Goal: Task Accomplishment & Management: Manage account settings

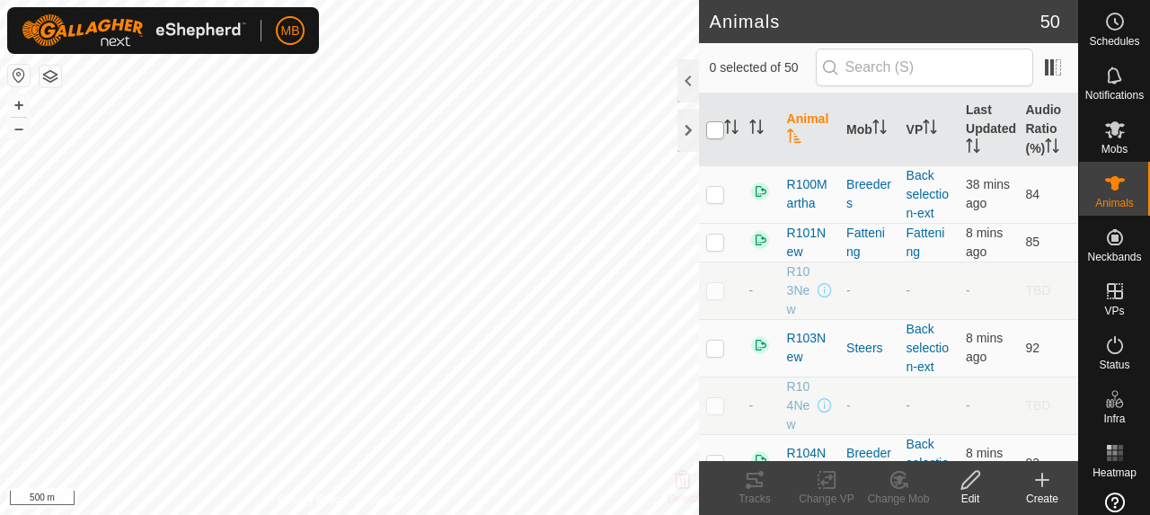
click at [711, 121] on input "checkbox" at bounding box center [715, 130] width 18 height 18
checkbox input "true"
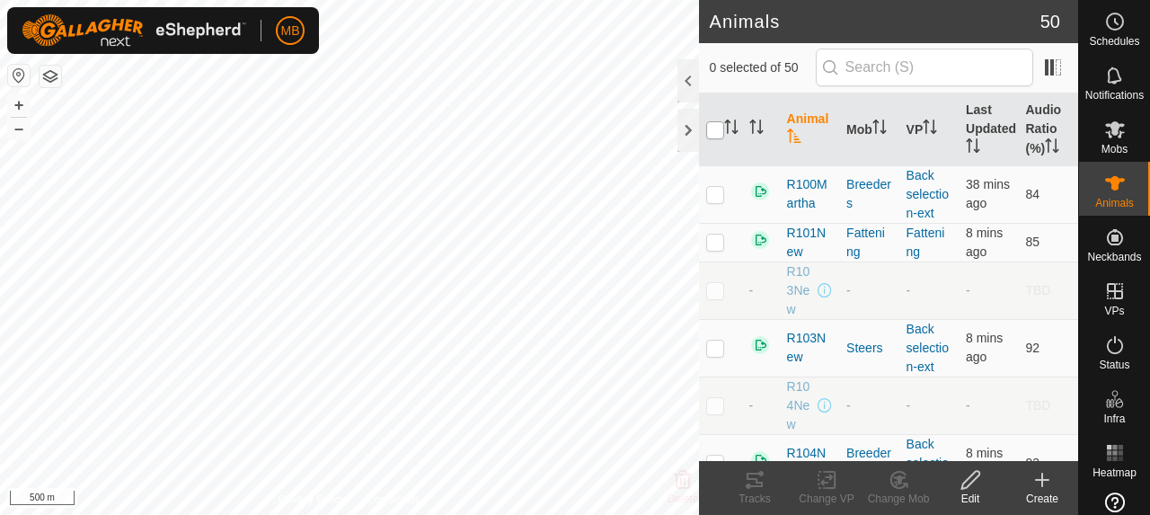
checkbox input "true"
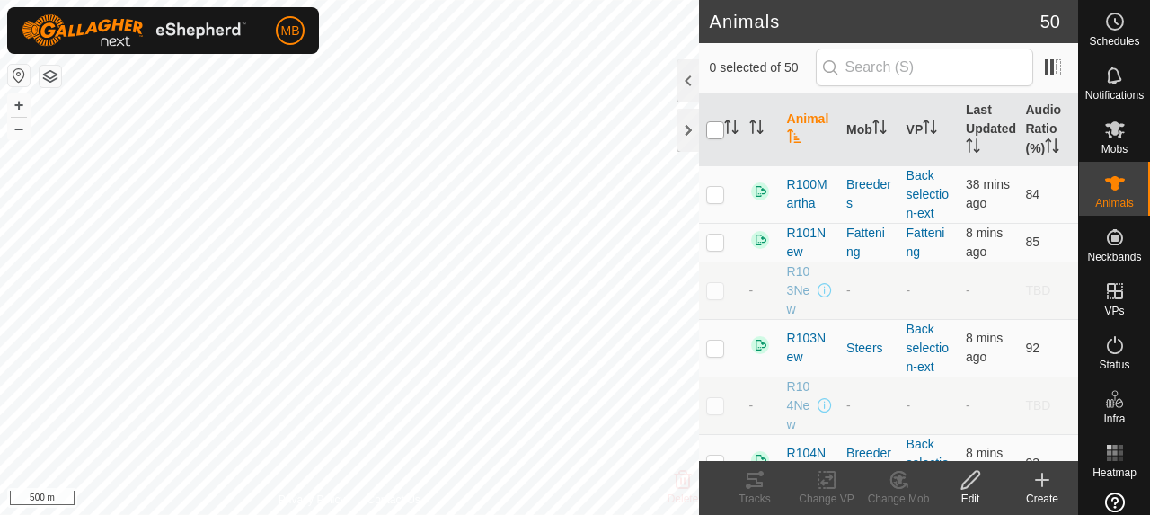
checkbox input "true"
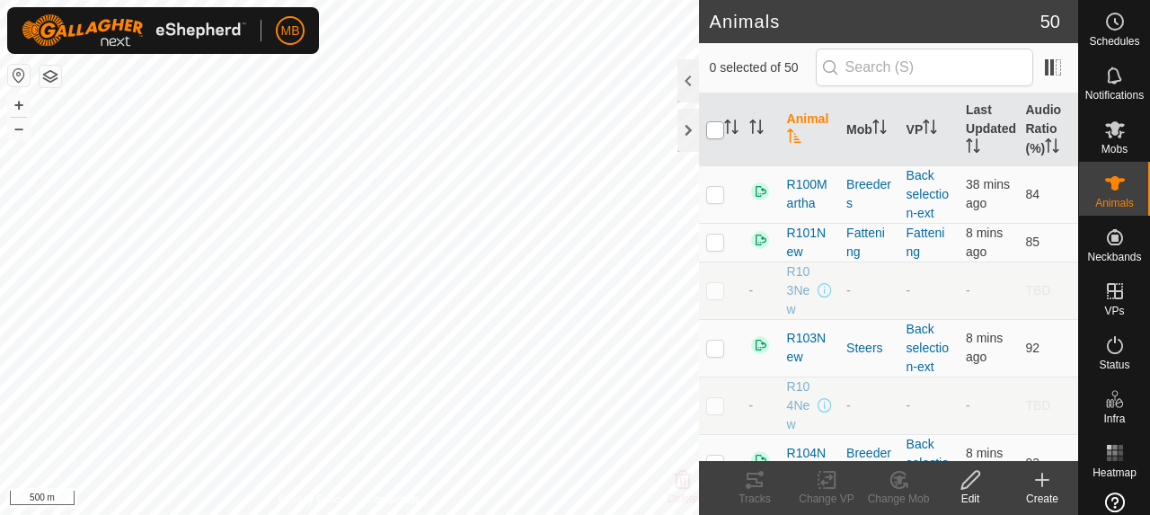
checkbox input "true"
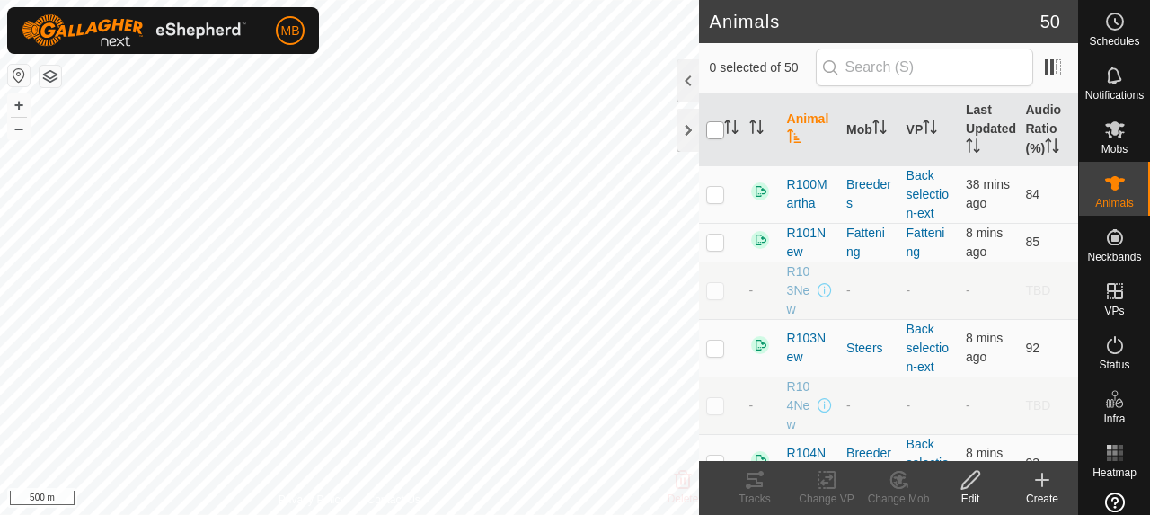
checkbox input "true"
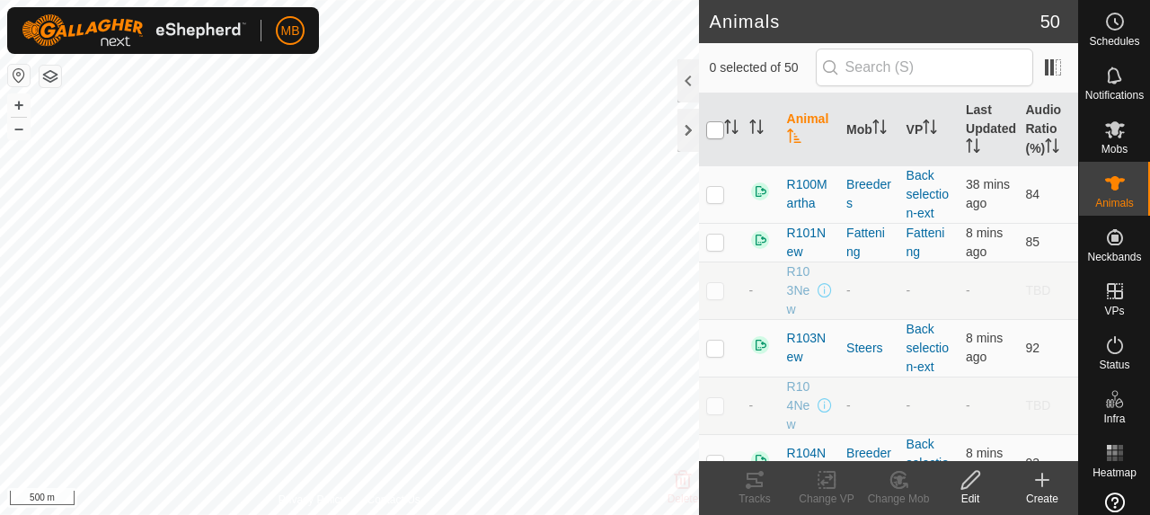
checkbox input "true"
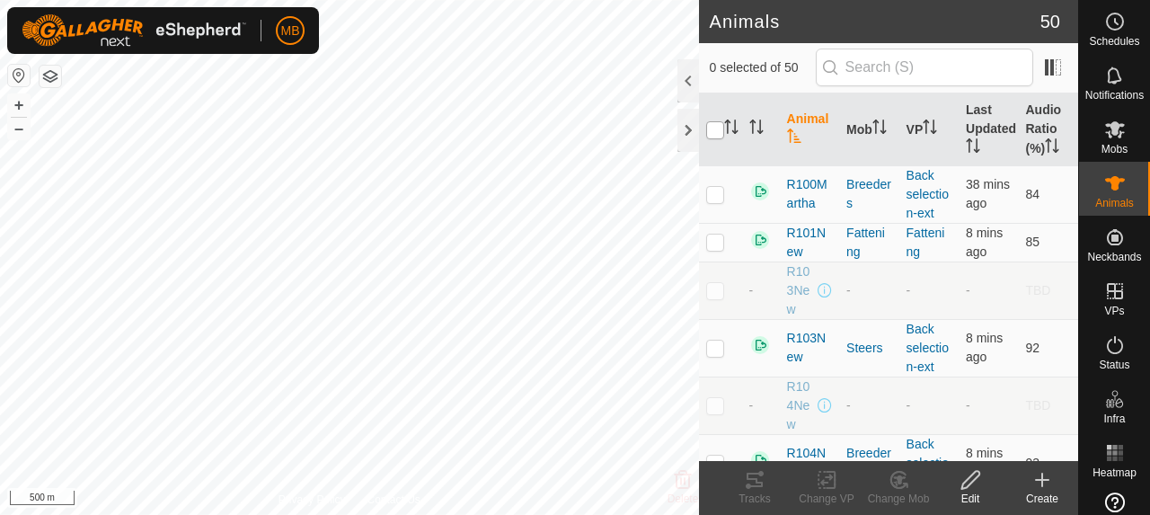
checkbox input "true"
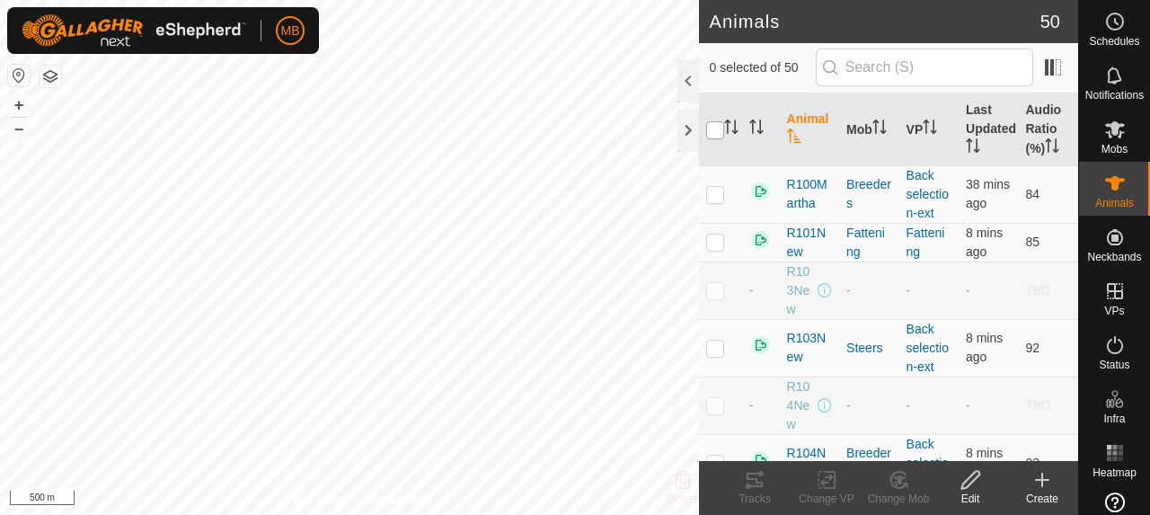
checkbox input "true"
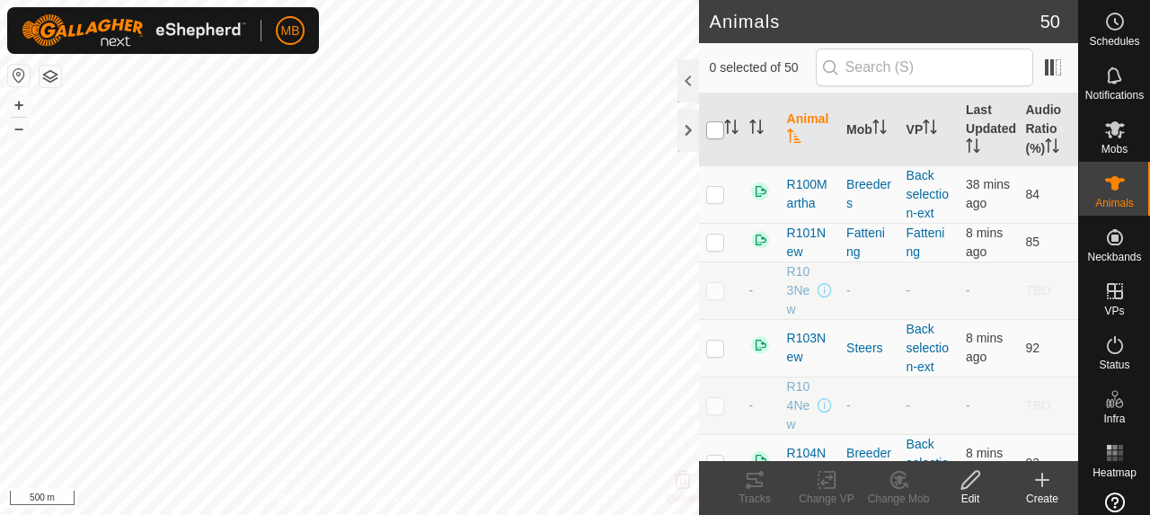
checkbox input "true"
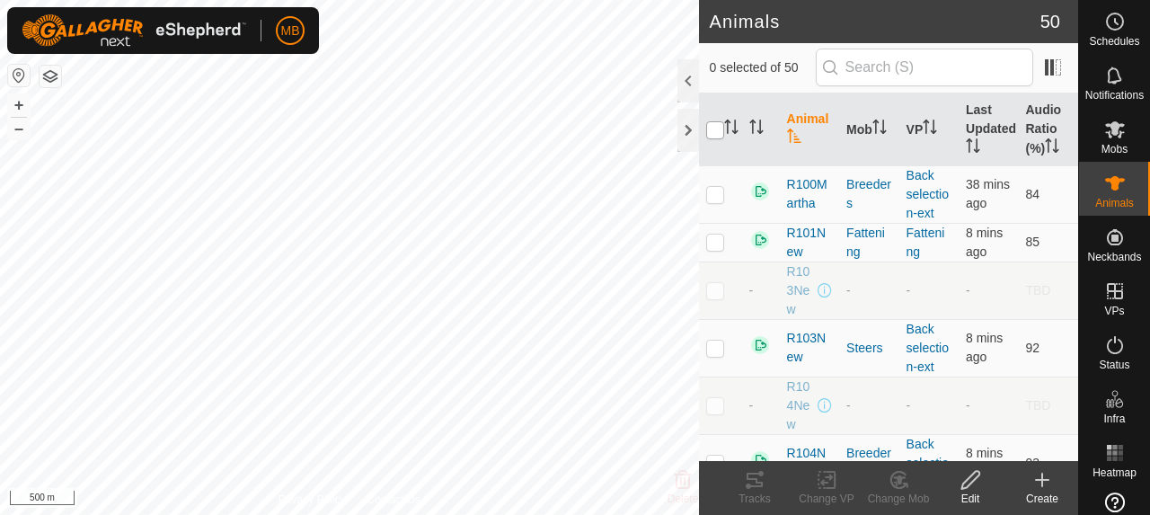
checkbox input "true"
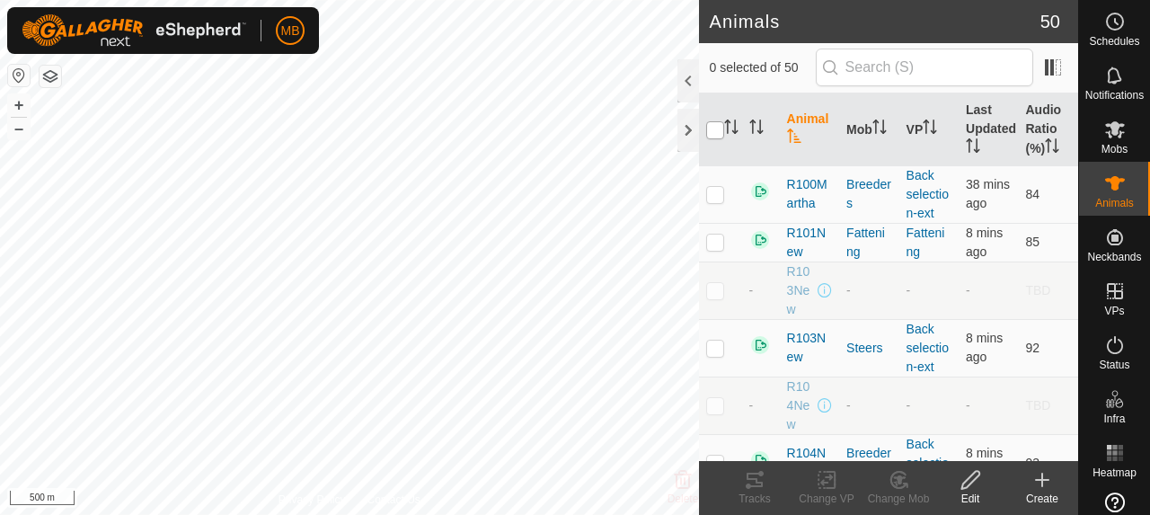
checkbox input "true"
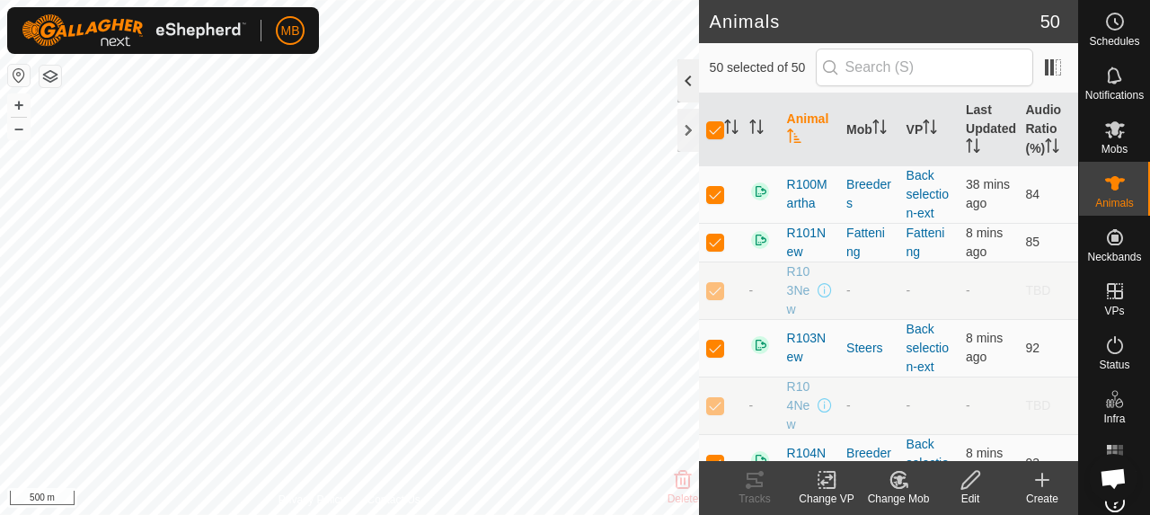
click at [686, 90] on div at bounding box center [688, 80] width 22 height 43
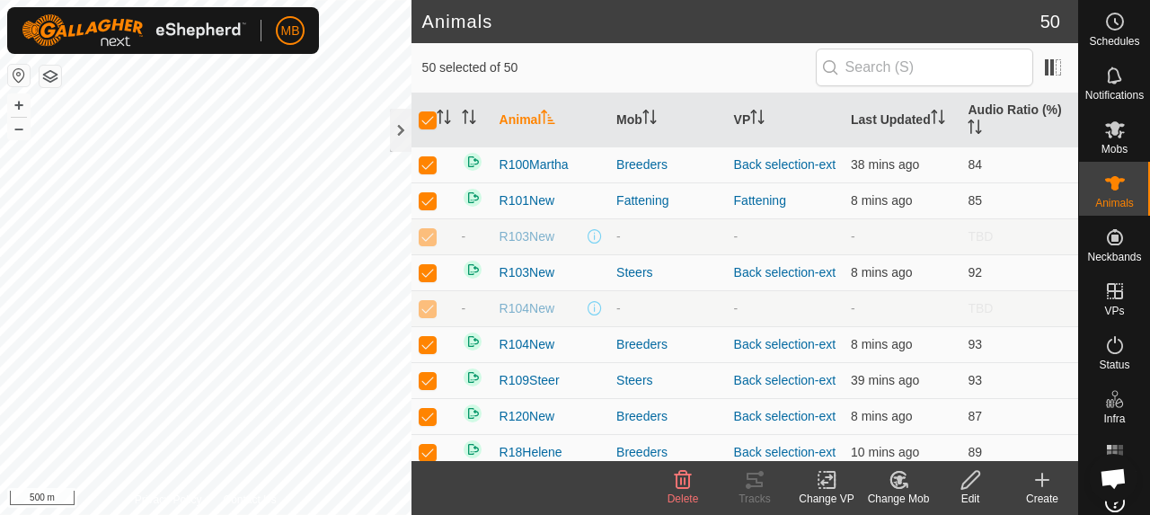
click at [967, 481] on icon at bounding box center [970, 480] width 22 height 22
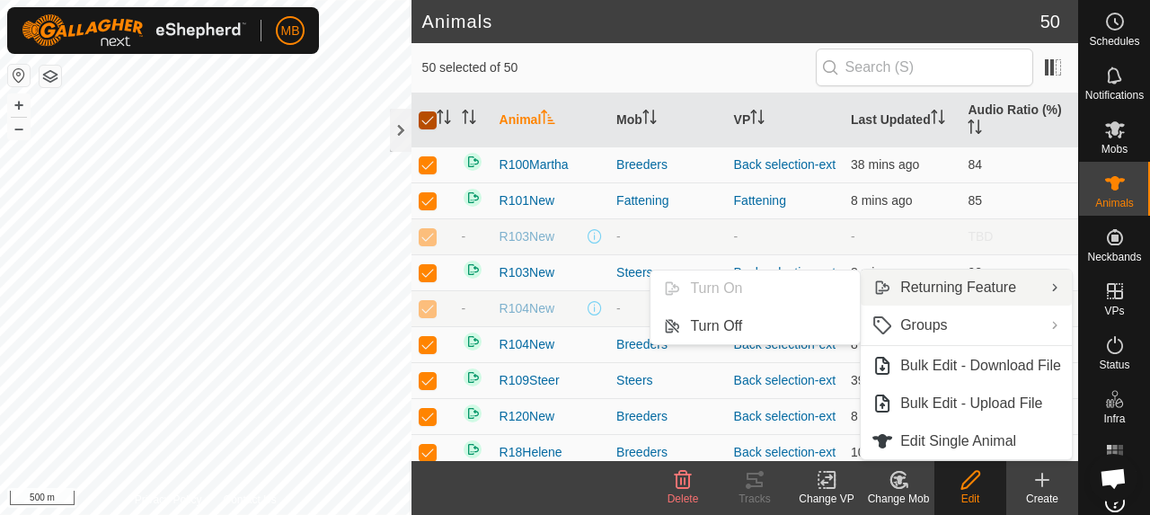
click at [423, 120] on input "checkbox" at bounding box center [428, 120] width 18 height 18
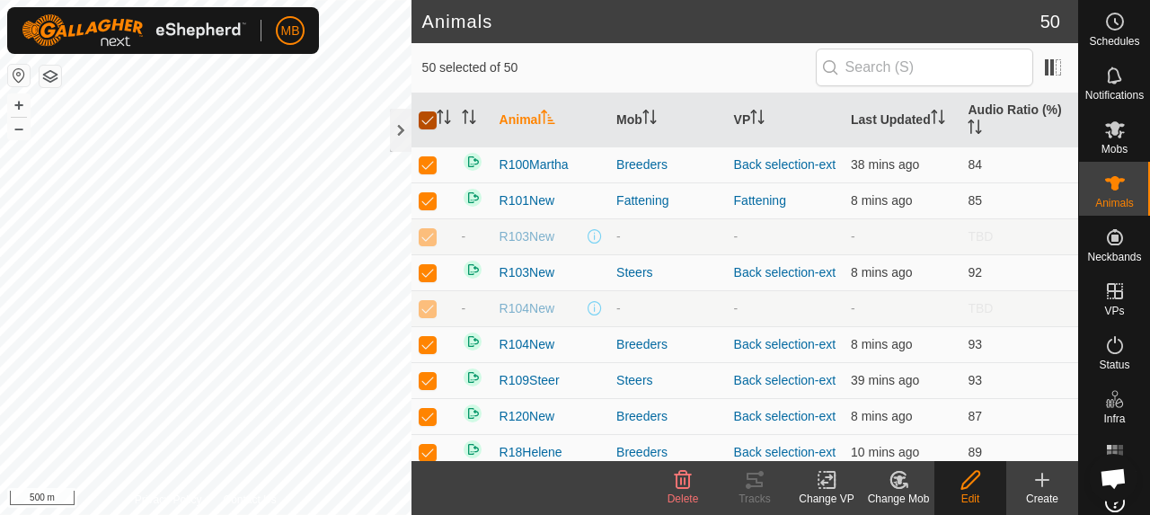
checkbox input "false"
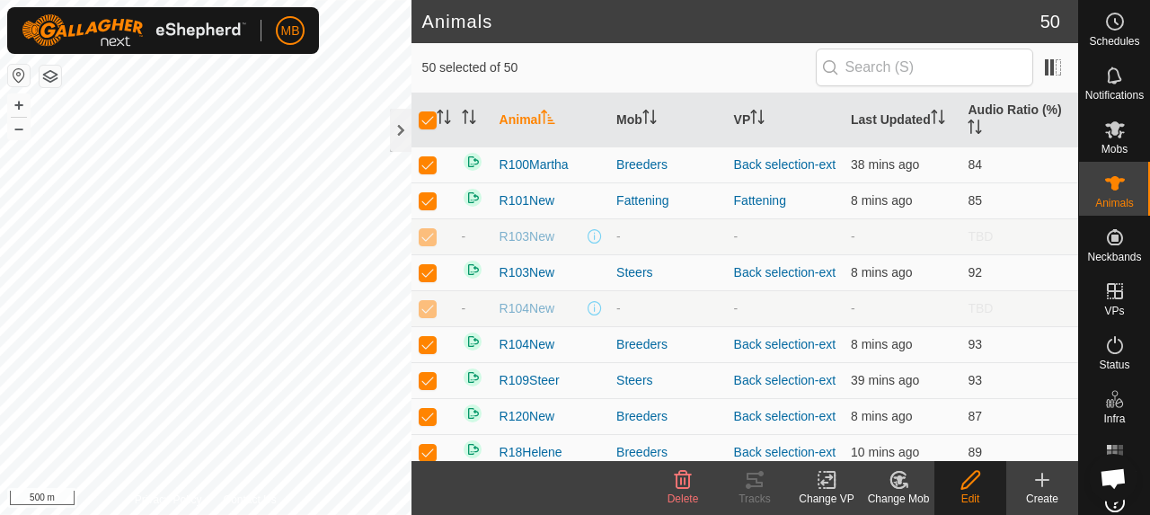
checkbox input "false"
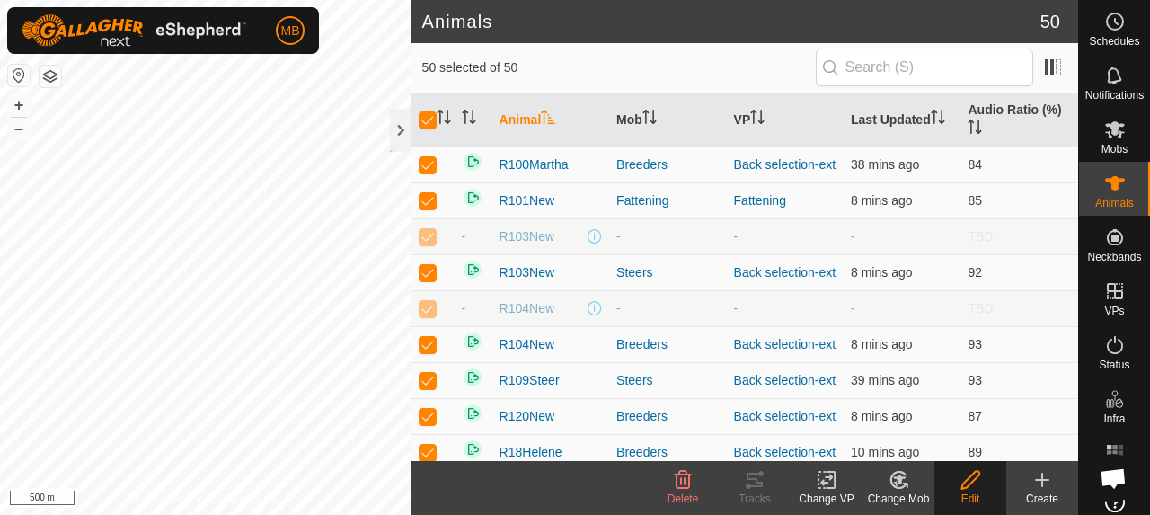
checkbox input "false"
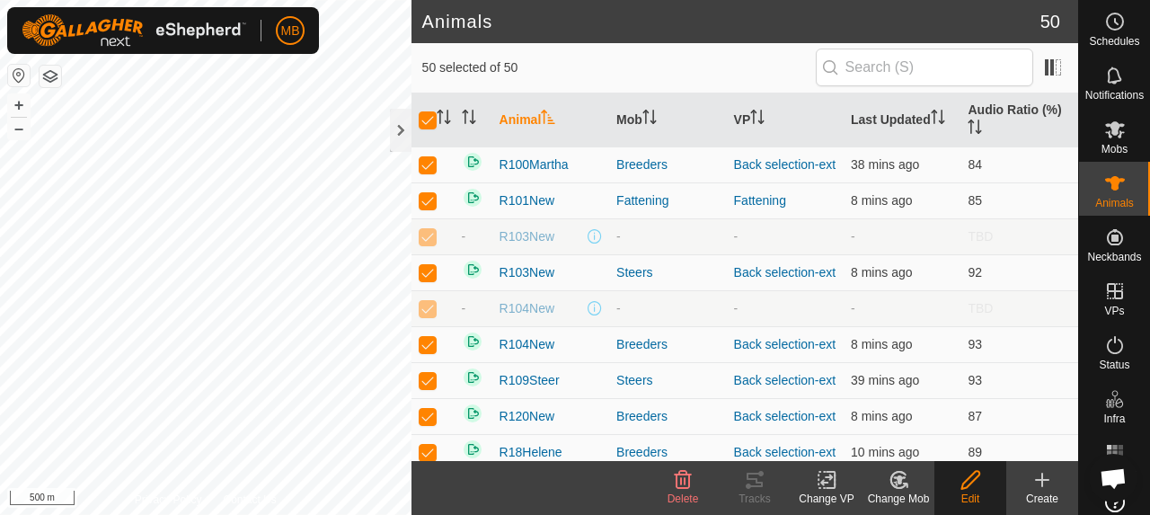
checkbox input "false"
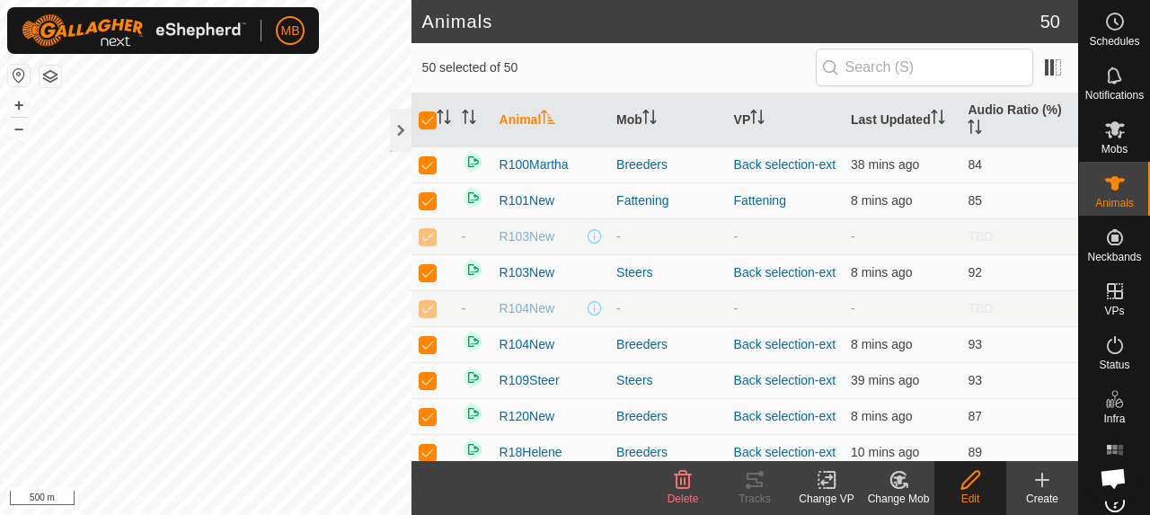
checkbox input "false"
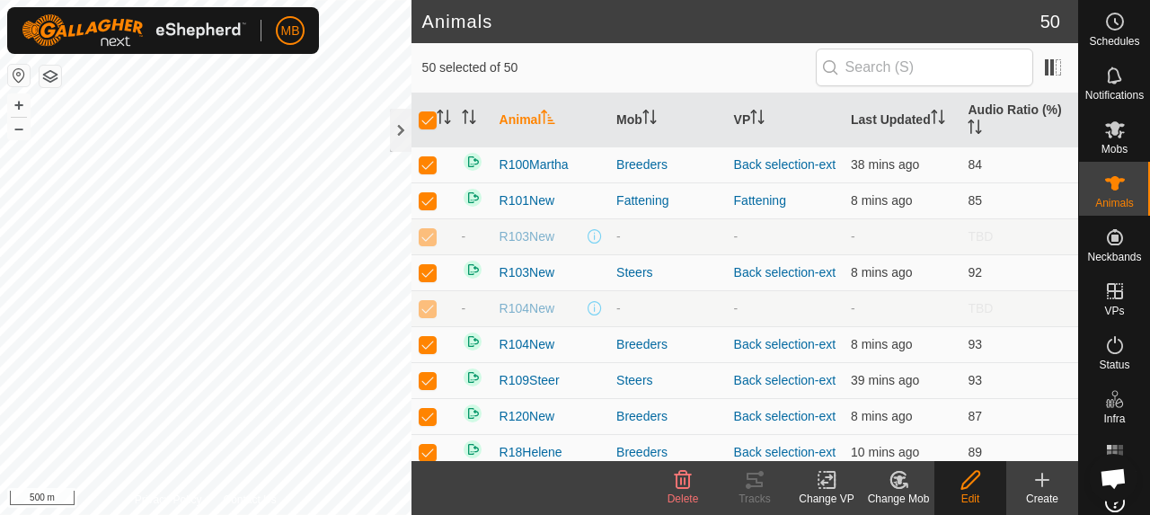
checkbox input "false"
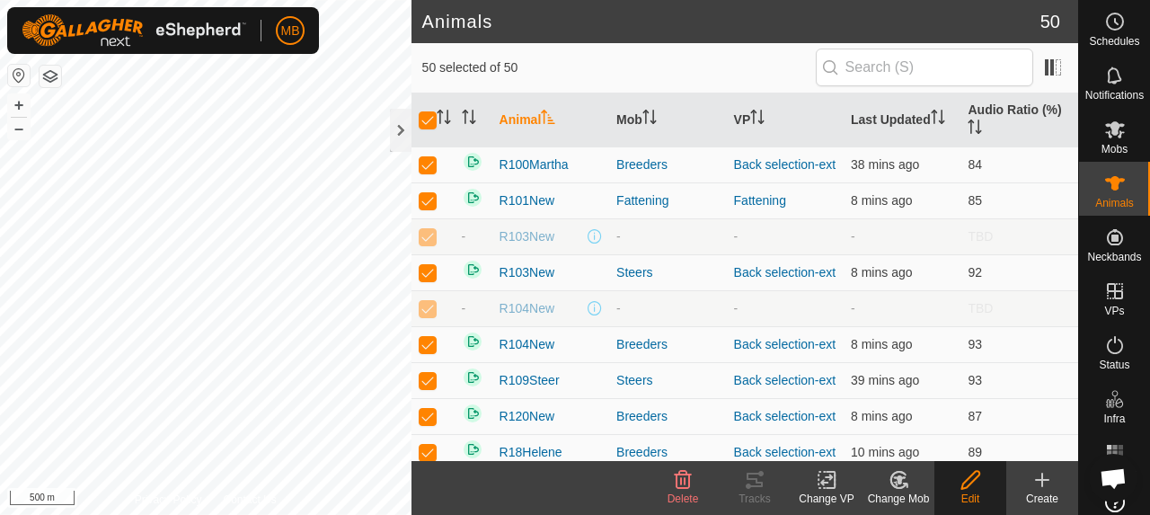
checkbox input "false"
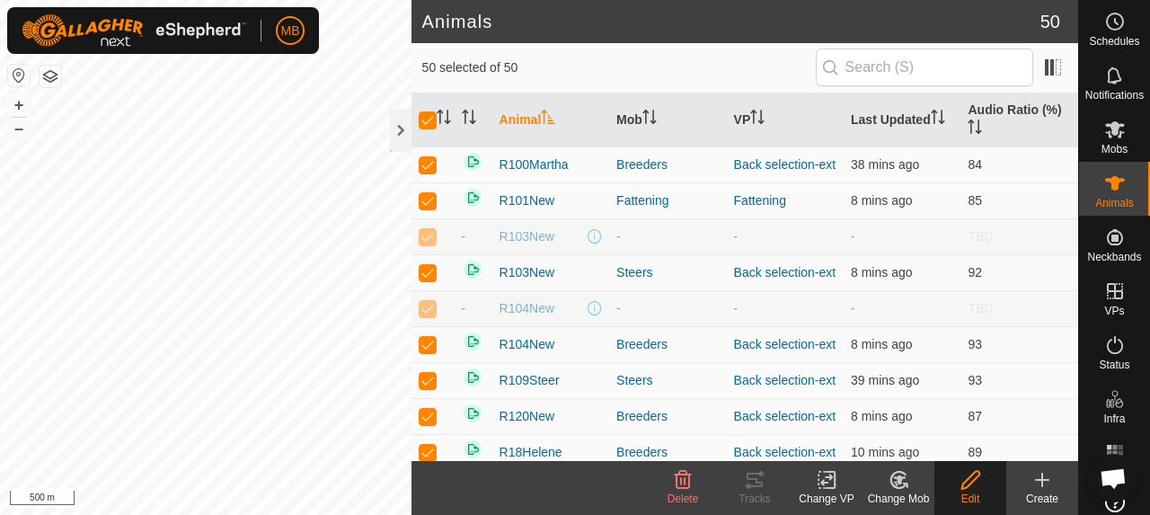
checkbox input "false"
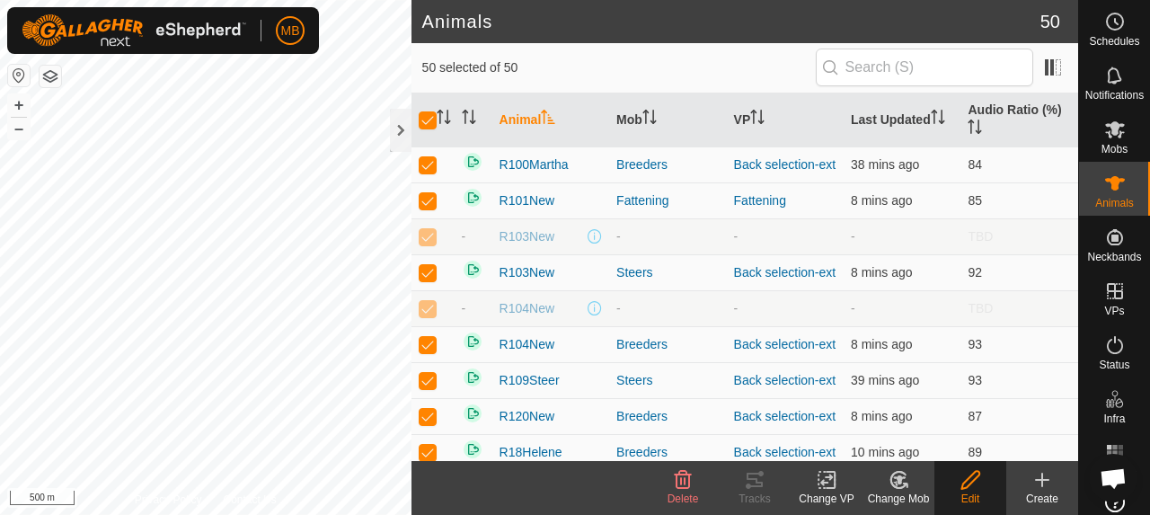
checkbox input "false"
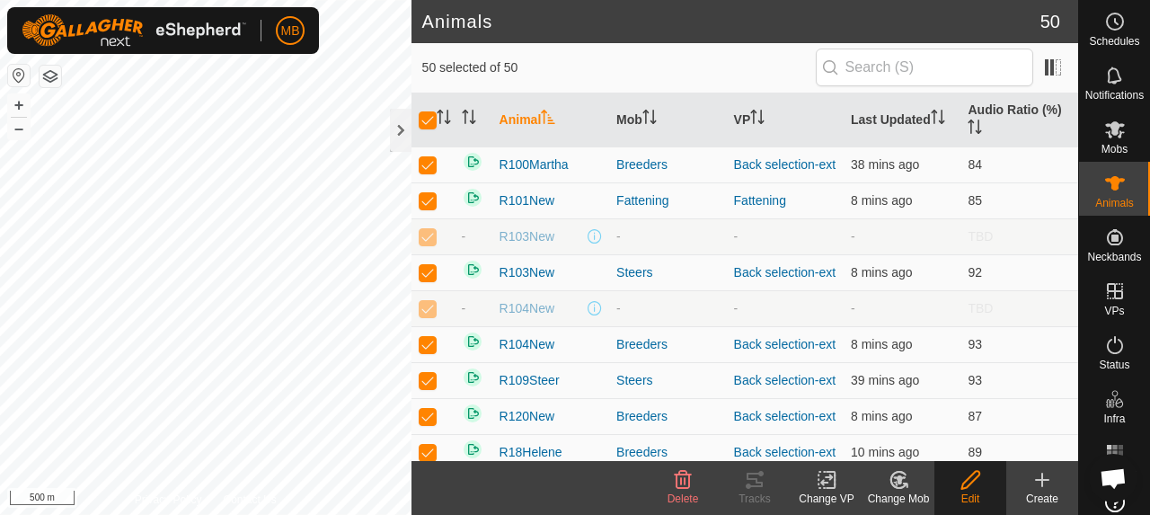
checkbox input "false"
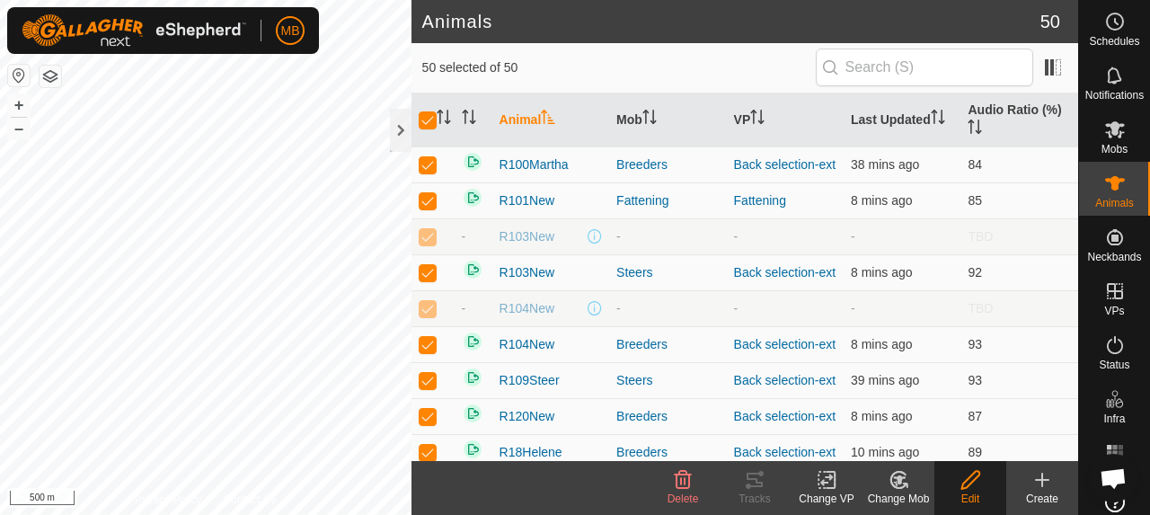
checkbox input "false"
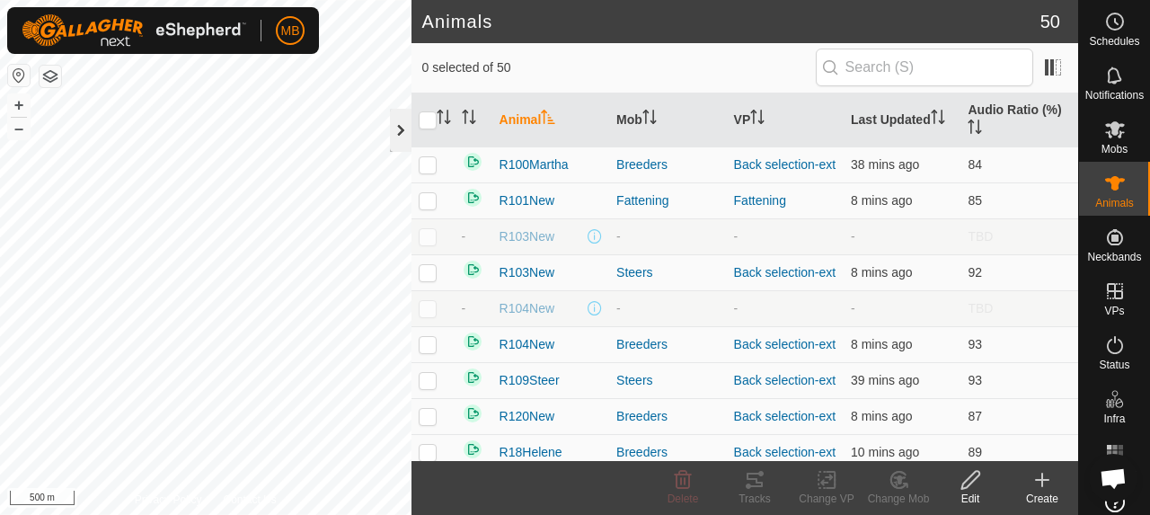
click at [401, 130] on div at bounding box center [401, 130] width 22 height 43
